Goal: Obtain resource: Obtain resource

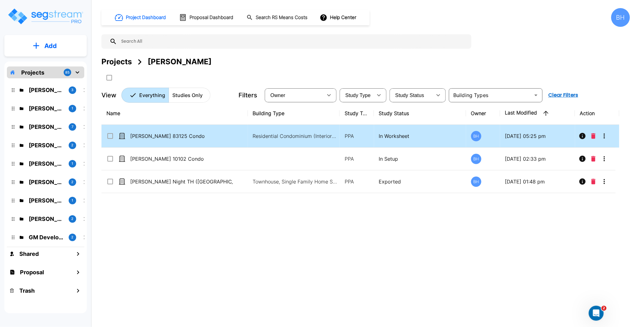
click at [218, 142] on td "[PERSON_NAME] 83125 Condo" at bounding box center [174, 136] width 146 height 23
checkbox input "true"
click at [218, 142] on td "[PERSON_NAME] 83125 Condo" at bounding box center [174, 136] width 146 height 23
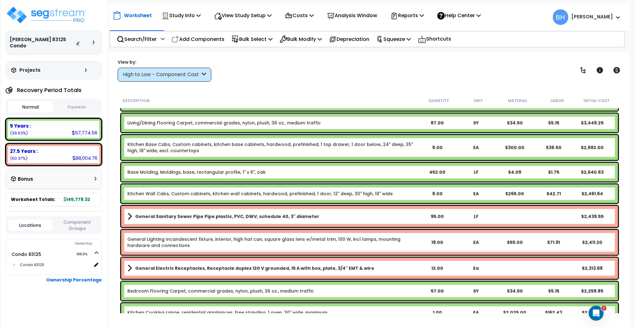
scroll to position [213, 0]
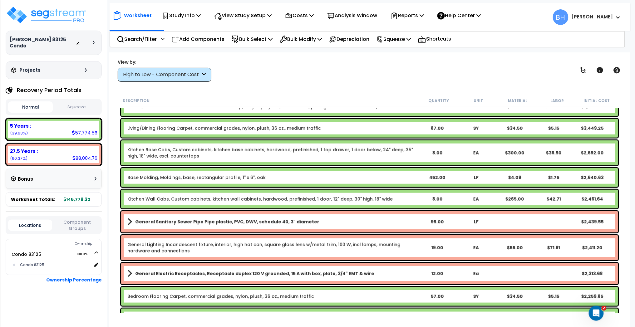
click at [62, 123] on div "5 Years :" at bounding box center [53, 126] width 87 height 7
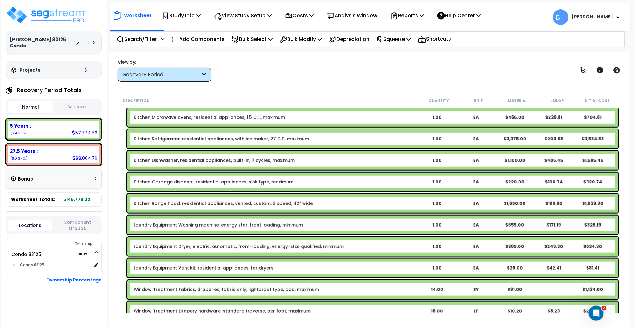
click at [143, 79] on div "Recovery Period" at bounding box center [165, 75] width 94 height 14
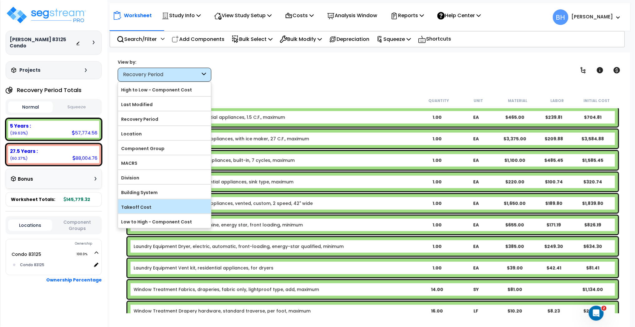
scroll to position [27, 0]
click at [144, 92] on label "High to Low - Component Cost" at bounding box center [164, 89] width 93 height 9
click at [0, 0] on input "High to Low - Component Cost" at bounding box center [0, 0] width 0 height 0
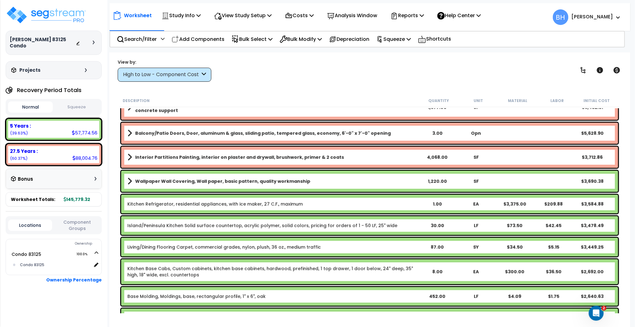
scroll to position [94, 0]
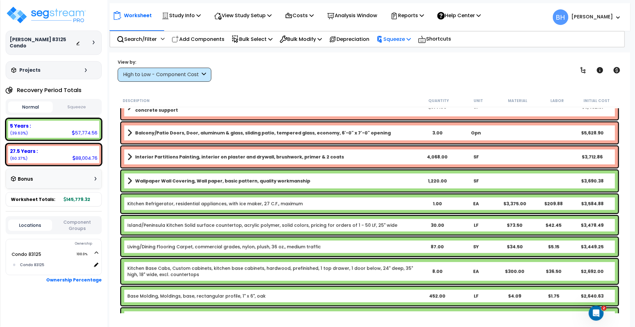
click at [400, 39] on p "Squeeze" at bounding box center [394, 39] width 34 height 8
drag, startPoint x: 401, startPoint y: 52, endPoint x: 413, endPoint y: 67, distance: 19.5
click at [401, 52] on link "Squeeze" at bounding box center [404, 53] width 62 height 12
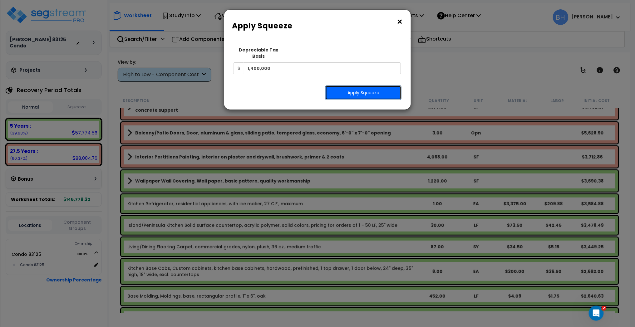
click at [364, 86] on button "Apply Squeeze" at bounding box center [363, 93] width 76 height 14
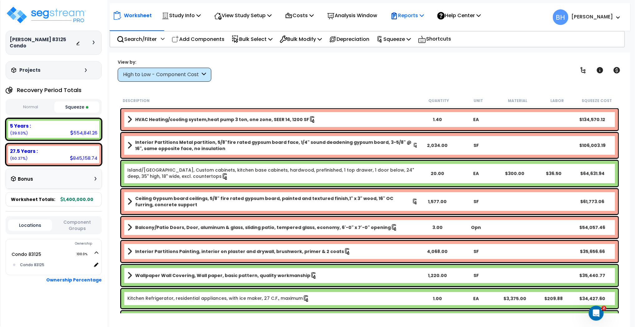
click at [408, 13] on p "Reports" at bounding box center [407, 15] width 33 height 8
drag, startPoint x: 406, startPoint y: 27, endPoint x: 402, endPoint y: 35, distance: 8.4
click at [406, 27] on link "Get Report" at bounding box center [419, 29] width 62 height 12
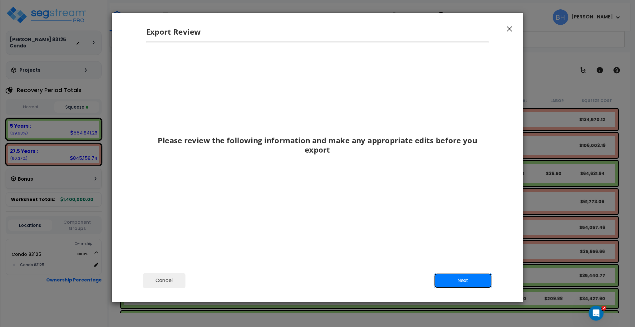
click at [461, 284] on button "Next" at bounding box center [463, 281] width 58 height 16
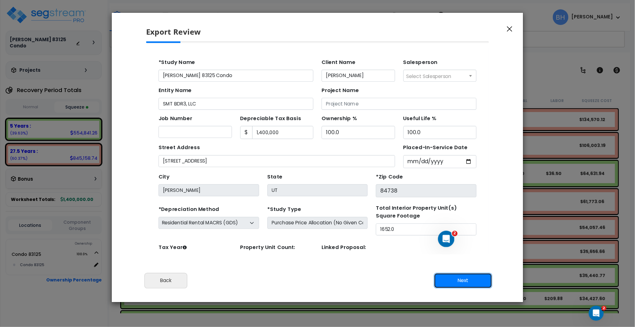
click at [460, 282] on button "Next" at bounding box center [463, 281] width 58 height 16
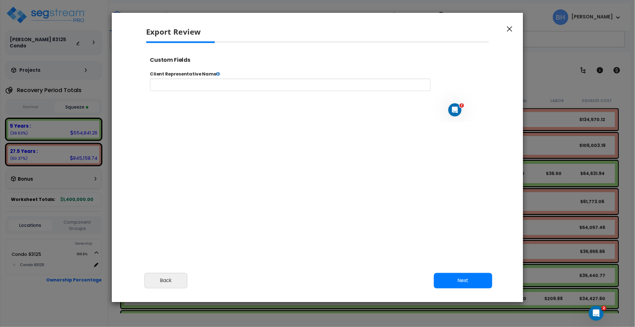
select select "2024"
click at [462, 279] on button "Next" at bounding box center [463, 281] width 58 height 16
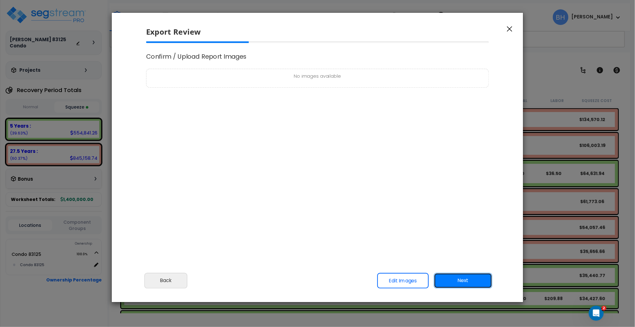
click at [462, 279] on button "Next" at bounding box center [463, 281] width 58 height 16
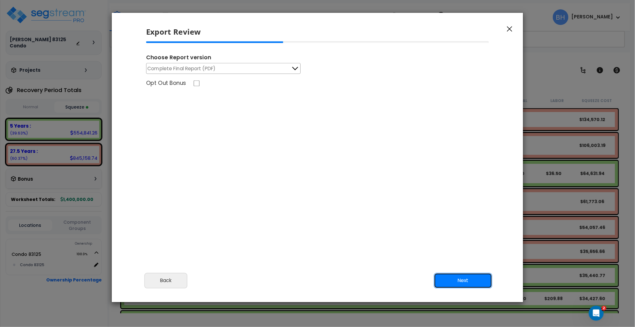
click at [470, 281] on button "Next" at bounding box center [463, 281] width 58 height 16
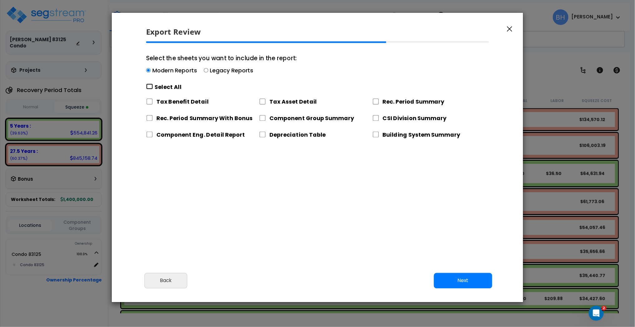
drag, startPoint x: 151, startPoint y: 86, endPoint x: 151, endPoint y: 102, distance: 16.2
click at [151, 86] on input "Select the sheets you want to include in the report: Modern Reports Legacy Repo…" at bounding box center [149, 87] width 7 height 6
checkbox input "true"
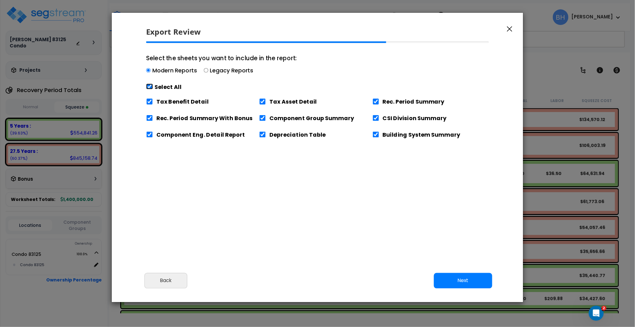
checkbox input "true"
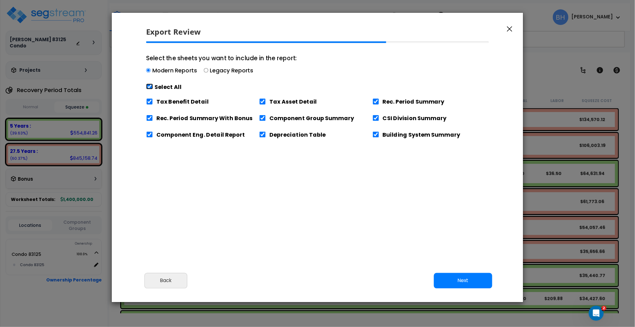
checkbox input "true"
click at [151, 101] on input "Tax Benefit Detail" at bounding box center [149, 102] width 7 height 6
checkbox input "false"
click at [459, 279] on button "Next" at bounding box center [463, 281] width 58 height 16
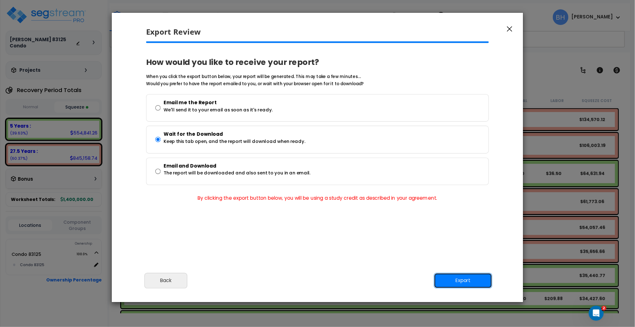
drag, startPoint x: 472, startPoint y: 280, endPoint x: 469, endPoint y: 278, distance: 4.0
click at [472, 280] on button "Export" at bounding box center [463, 281] width 58 height 16
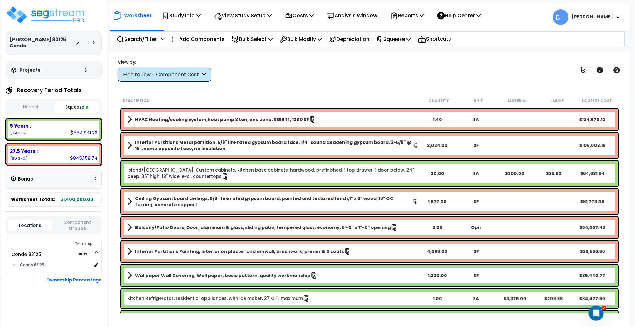
click at [337, 87] on div "Worksheet Study Info Study Setup Add Property Unit Template study Clone study BH" at bounding box center [369, 215] width 521 height 327
click at [416, 14] on p "Reports" at bounding box center [407, 15] width 33 height 8
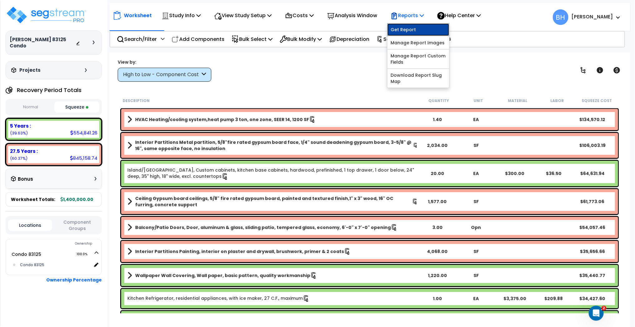
click at [422, 25] on link "Get Report" at bounding box center [419, 29] width 62 height 12
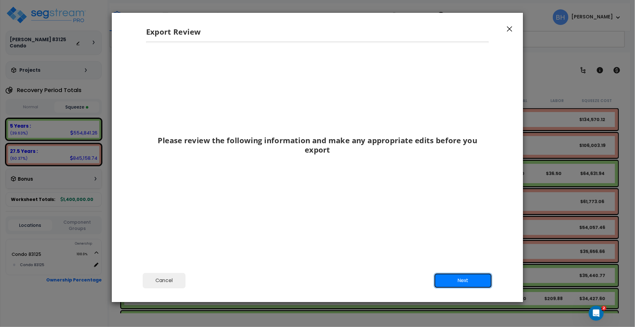
click at [459, 279] on button "Next" at bounding box center [463, 281] width 58 height 16
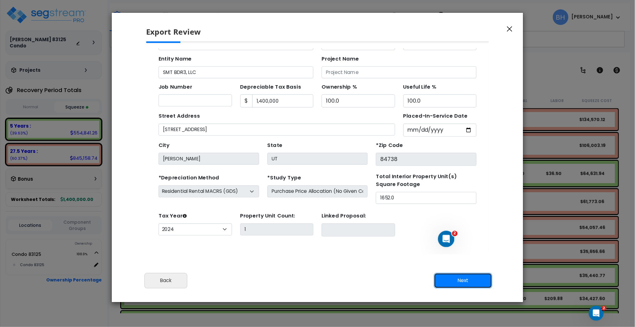
click at [459, 280] on button "Next" at bounding box center [463, 281] width 58 height 16
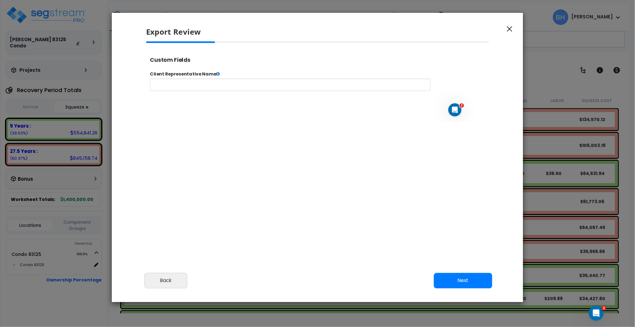
select select "2024"
click at [461, 279] on button "Next" at bounding box center [463, 281] width 58 height 16
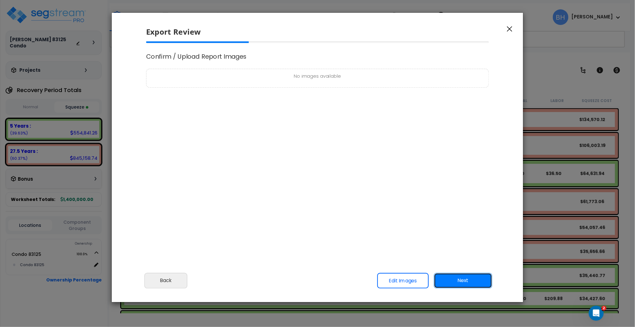
click at [461, 278] on button "Next" at bounding box center [463, 281] width 58 height 16
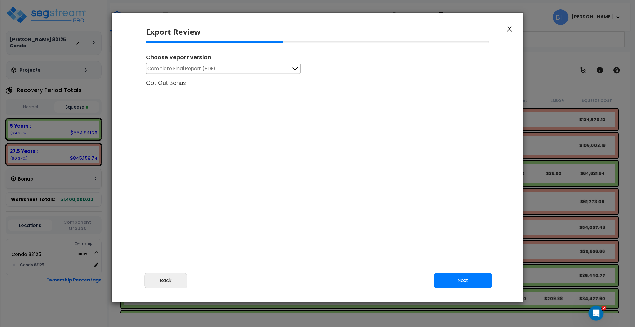
click at [222, 71] on button "Complete Final Report (PDF)" at bounding box center [223, 68] width 155 height 11
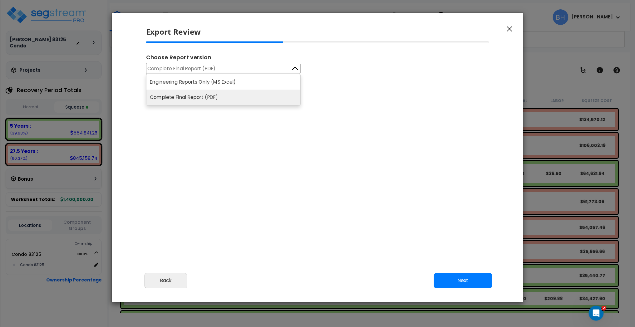
click at [180, 83] on li "Engineering Reports Only (MS Excel)" at bounding box center [223, 81] width 154 height 15
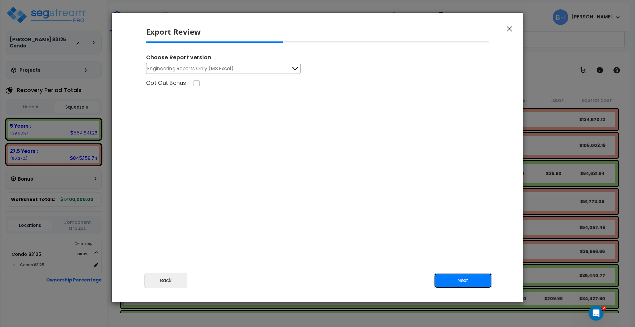
click at [455, 279] on button "Next" at bounding box center [463, 281] width 58 height 16
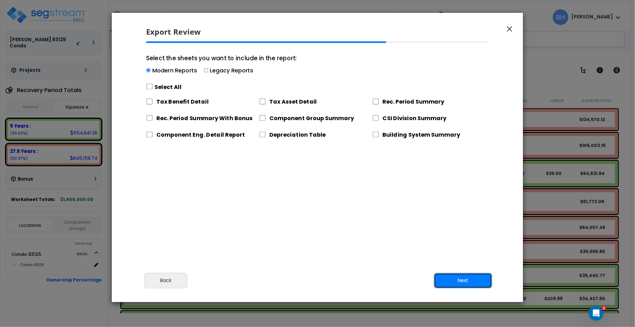
click at [472, 277] on button "Next" at bounding box center [463, 281] width 58 height 16
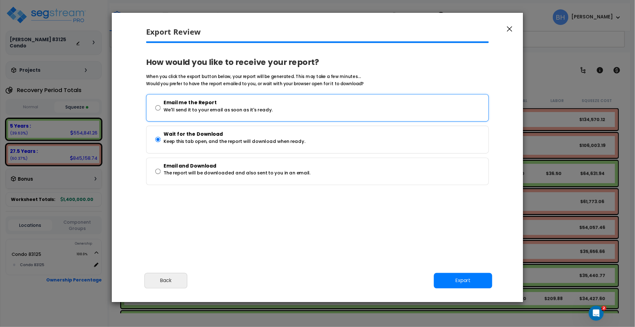
click at [180, 113] on p "We'll send it to your email as soon as it's ready." at bounding box center [218, 110] width 109 height 8
click at [161, 113] on input "Email me the Report We'll send it to your email as soon as it's ready." at bounding box center [157, 108] width 5 height 22
radio input "true"
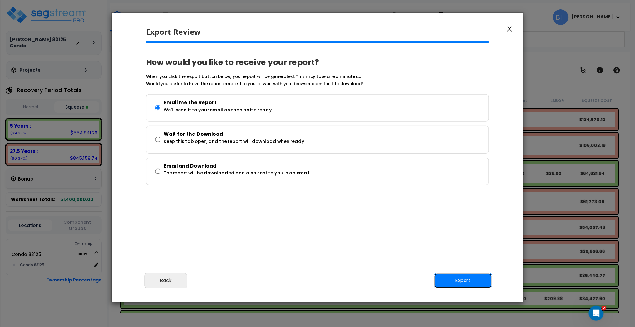
drag, startPoint x: 464, startPoint y: 279, endPoint x: 459, endPoint y: 279, distance: 4.7
click at [464, 279] on button "Export" at bounding box center [463, 281] width 58 height 16
